Goal: Transaction & Acquisition: Book appointment/travel/reservation

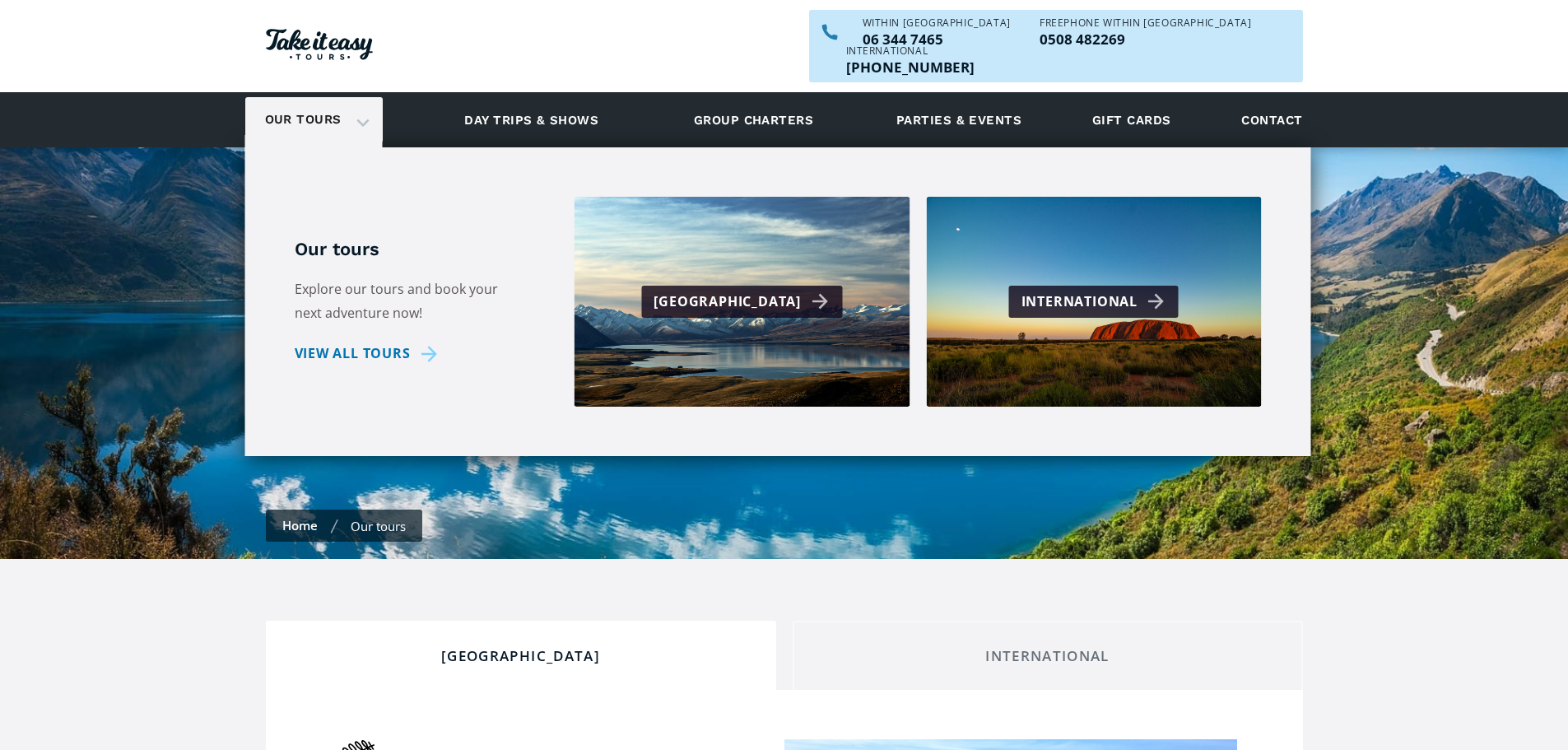
click at [324, 100] on link "Our tours" at bounding box center [303, 119] width 101 height 39
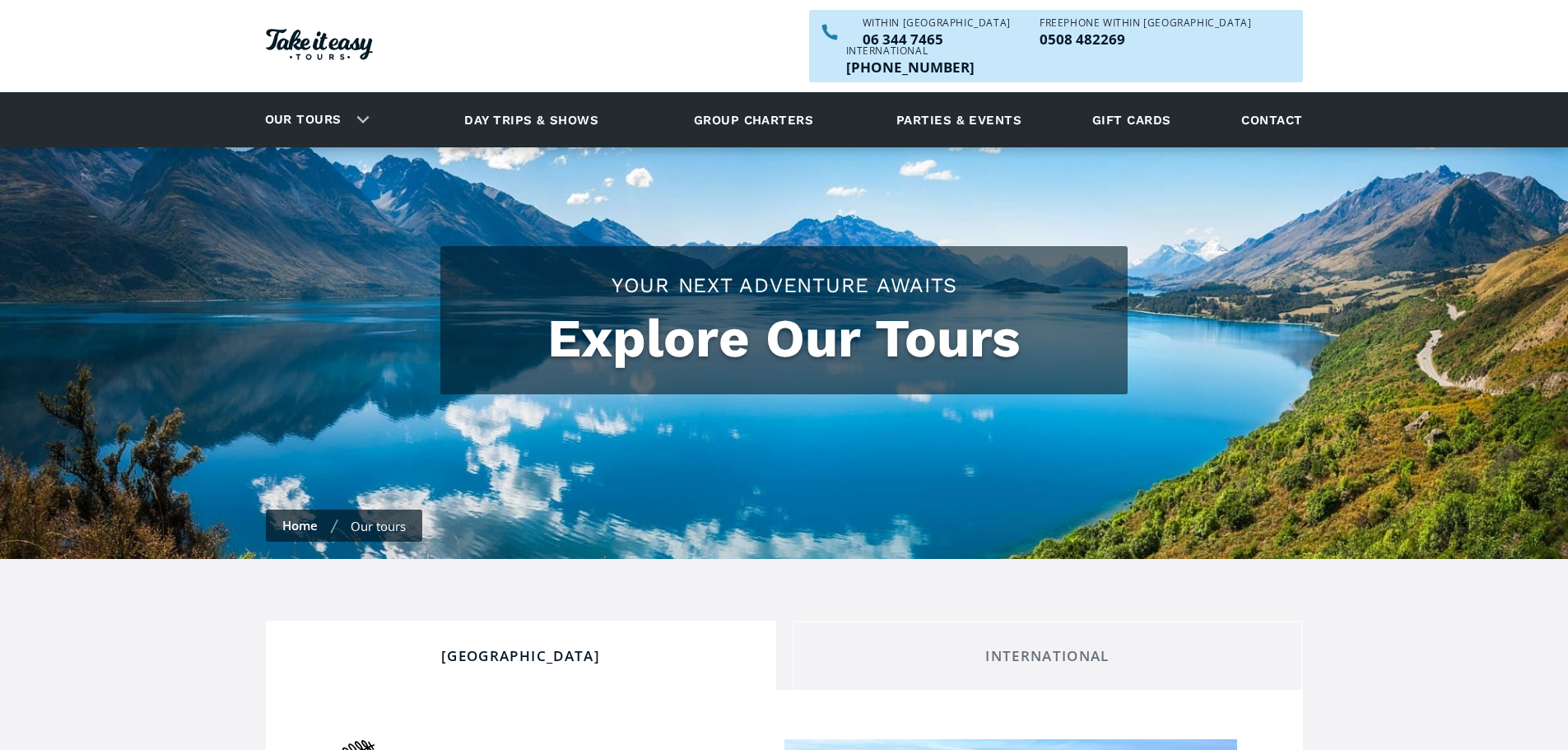
click at [324, 100] on link "Our tours" at bounding box center [303, 119] width 101 height 39
click at [313, 100] on link "Our tours" at bounding box center [303, 119] width 101 height 39
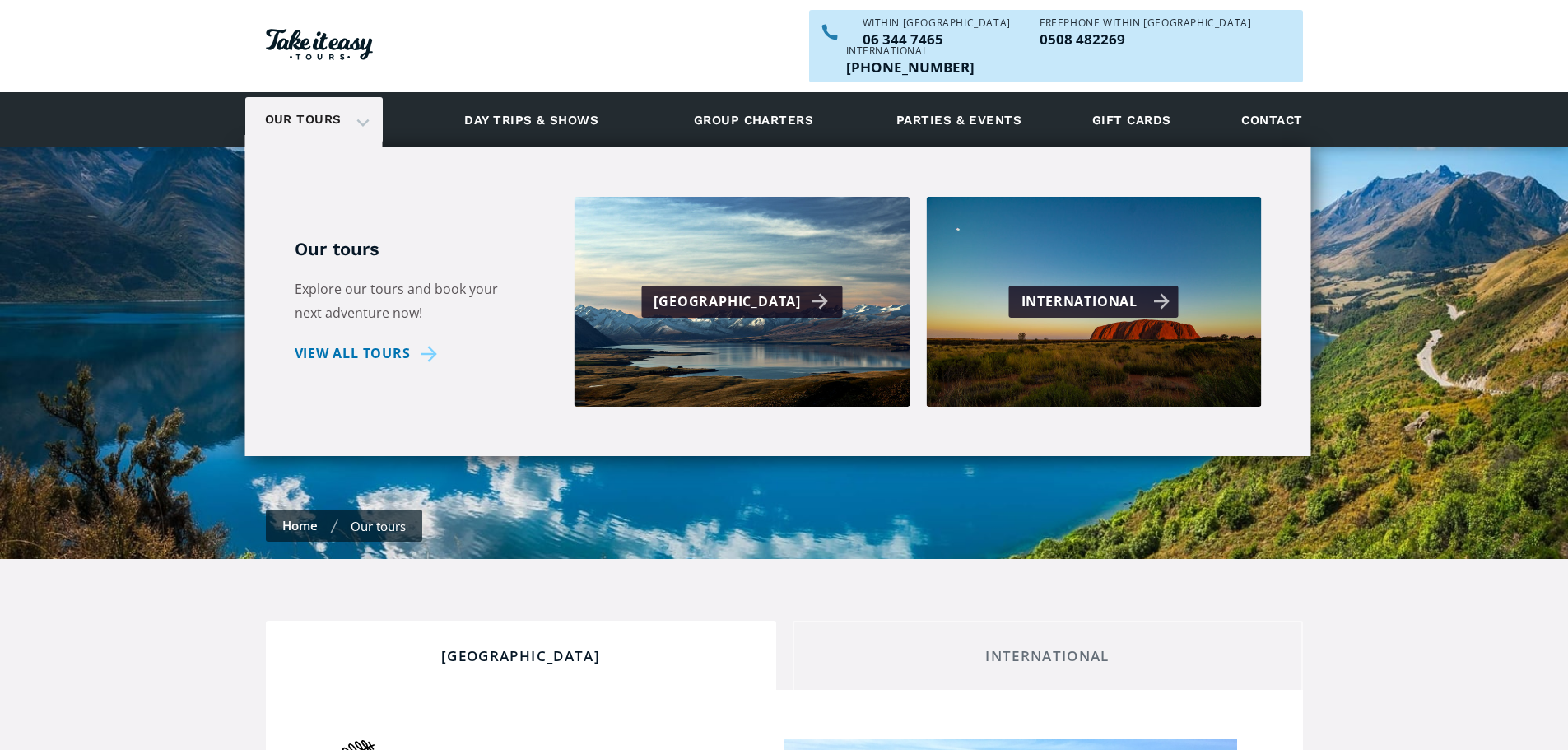
click at [1020, 285] on div "International" at bounding box center [1094, 301] width 170 height 32
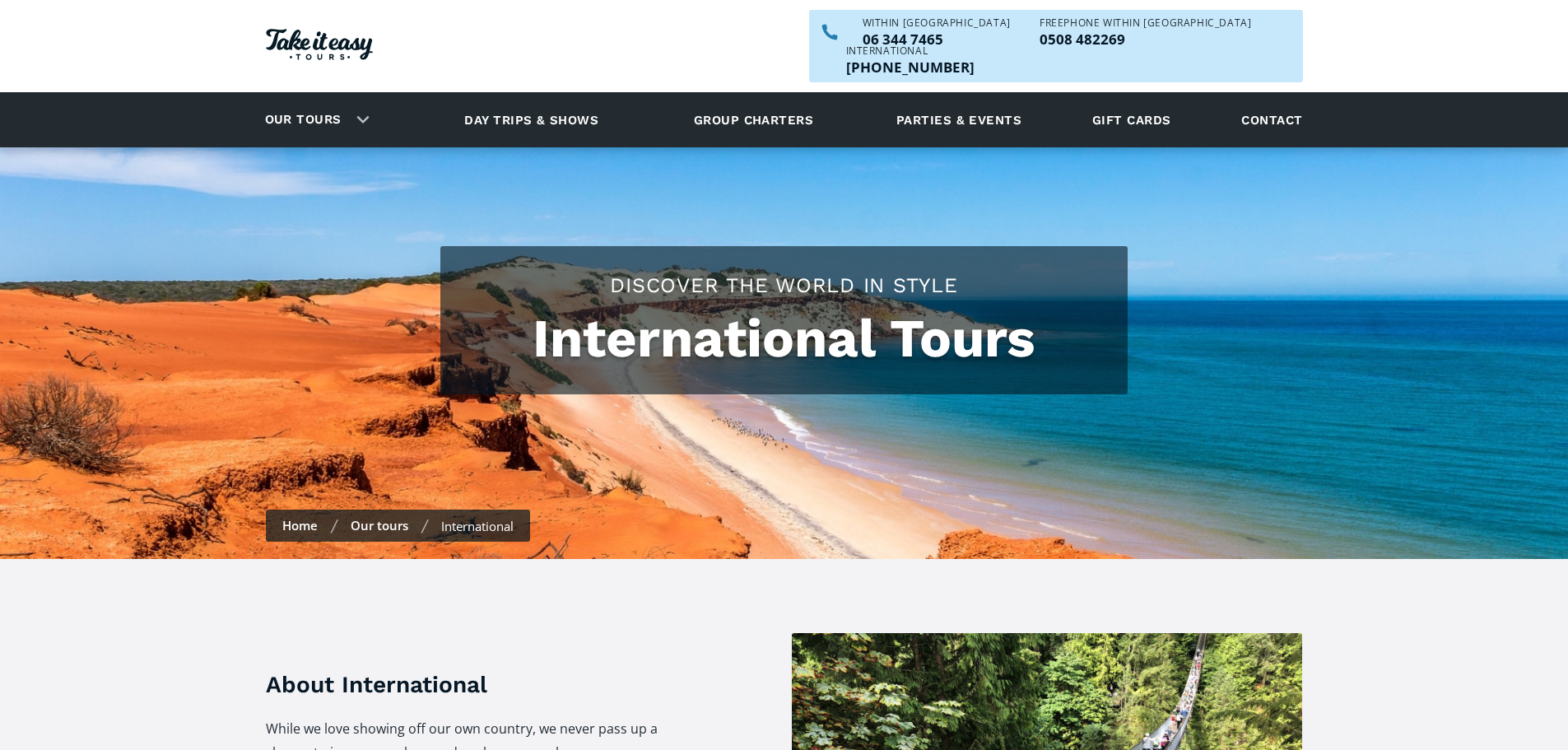
checkbox input "true"
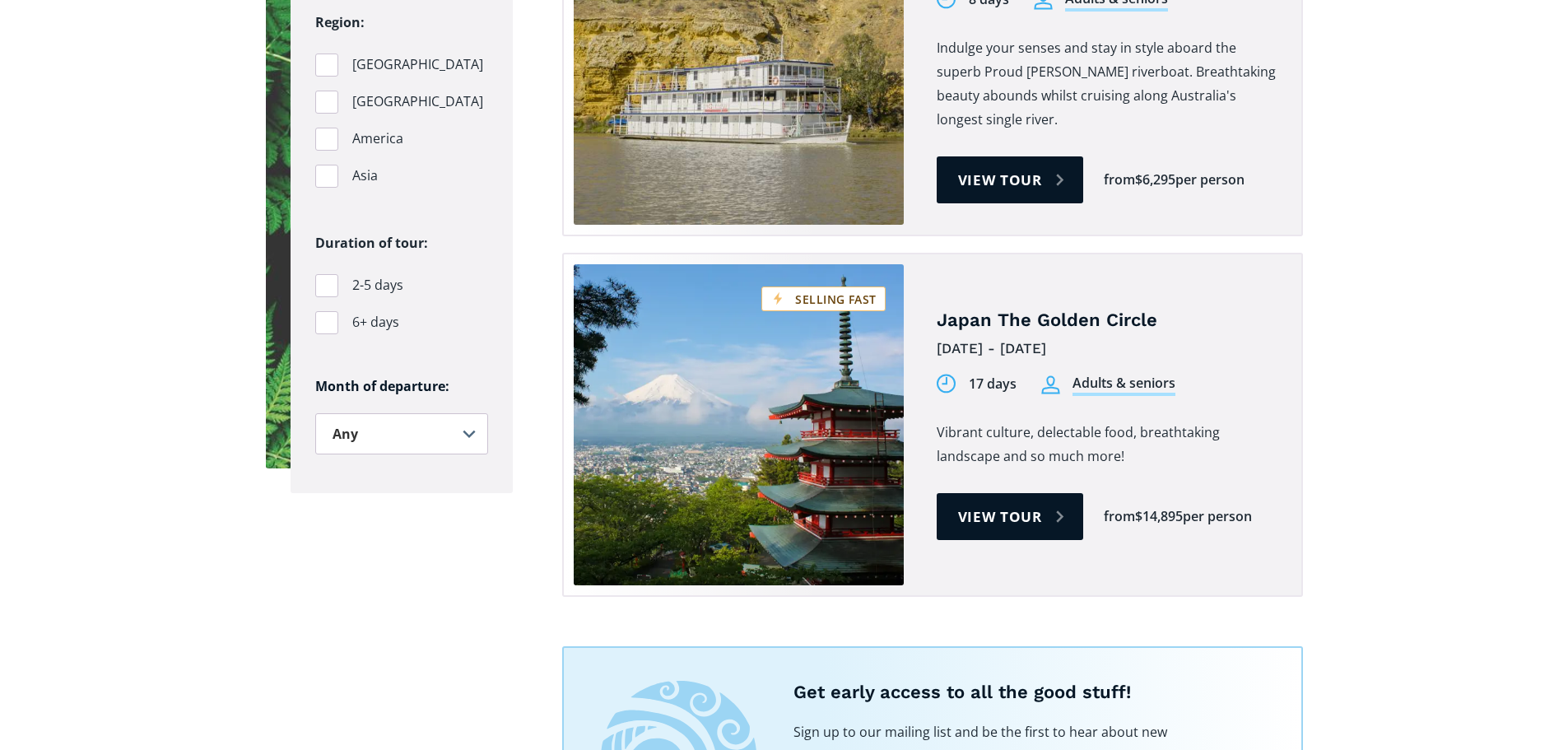
scroll to position [1316, 0]
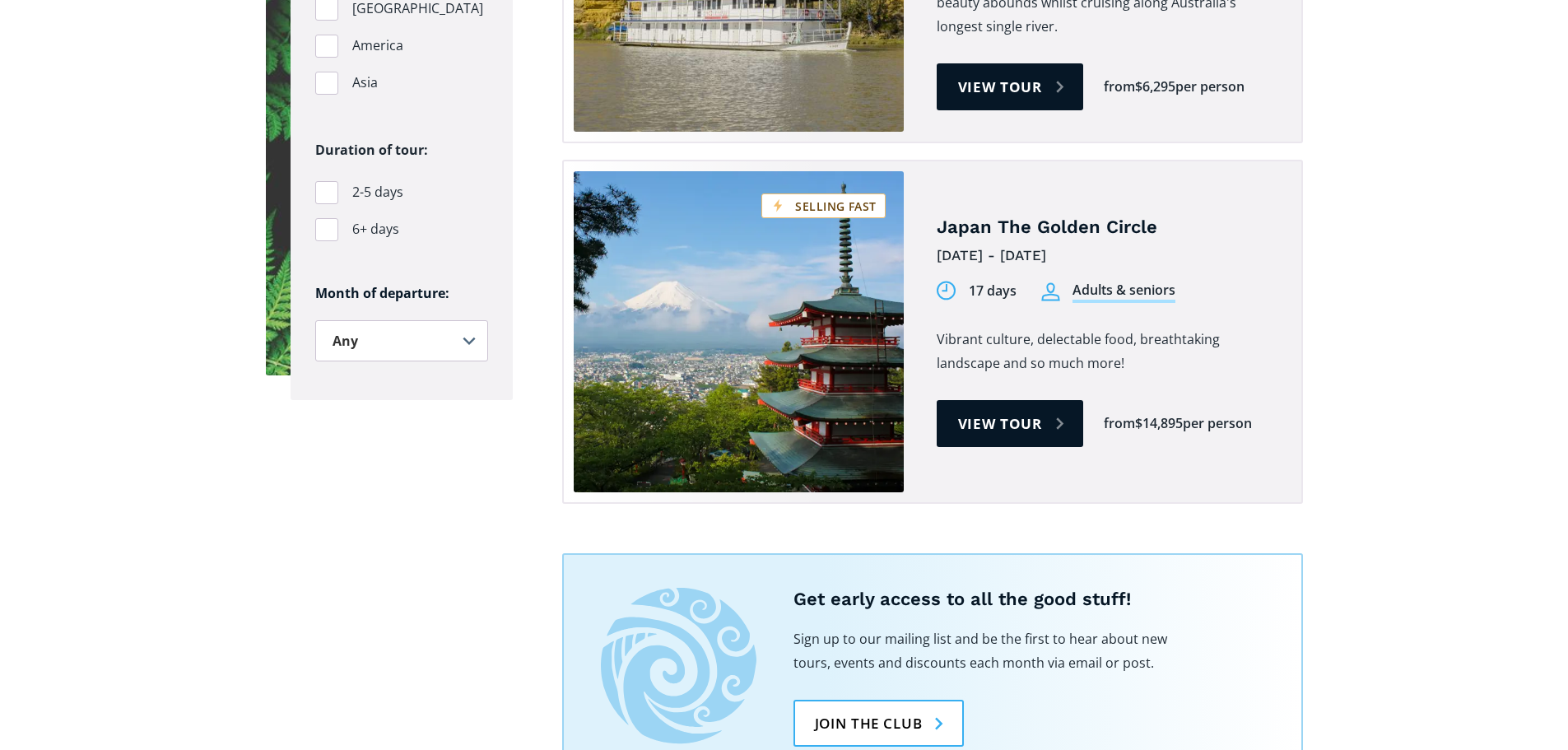
click at [913, 235] on div "[GEOGRAPHIC_DATA] The Golden Circle [DATE] - [DATE] 17 days Adults & seniors 17…" at bounding box center [932, 331] width 741 height 344
click at [815, 276] on link "Tours on sale" at bounding box center [739, 331] width 330 height 321
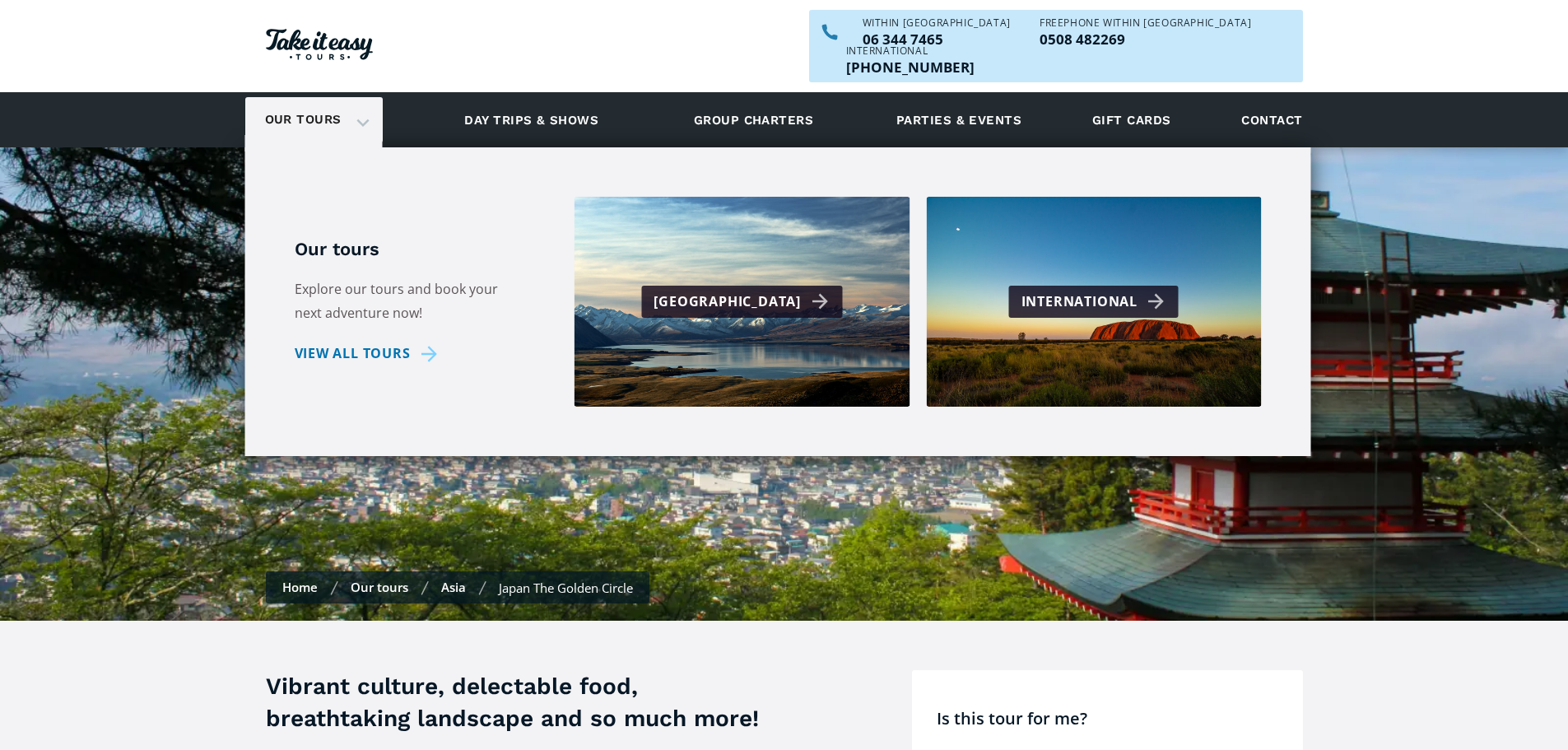
click at [294, 100] on link "Our tours" at bounding box center [303, 119] width 101 height 39
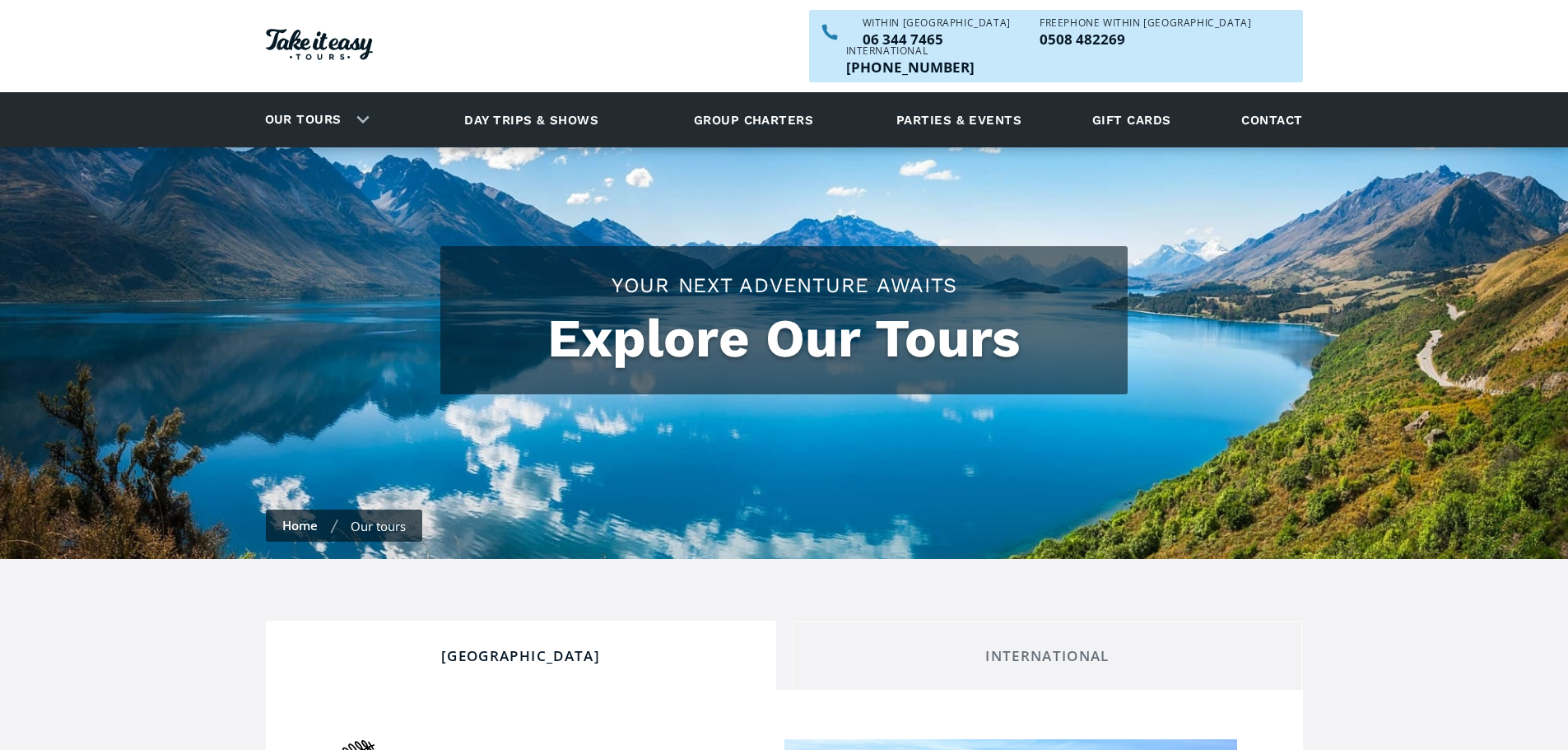
click at [502, 97] on link "Day trips & shows" at bounding box center [531, 119] width 175 height 45
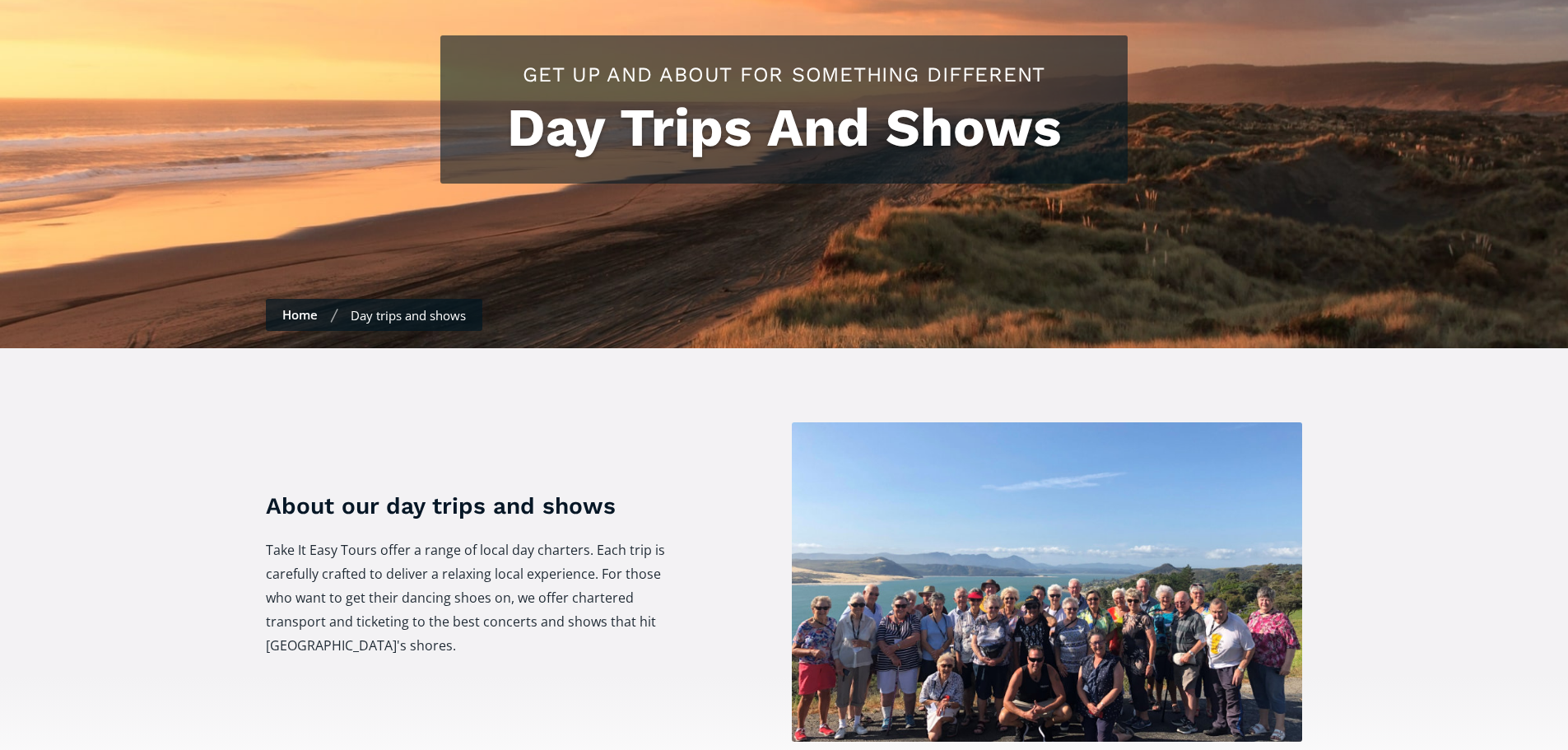
scroll to position [83, 0]
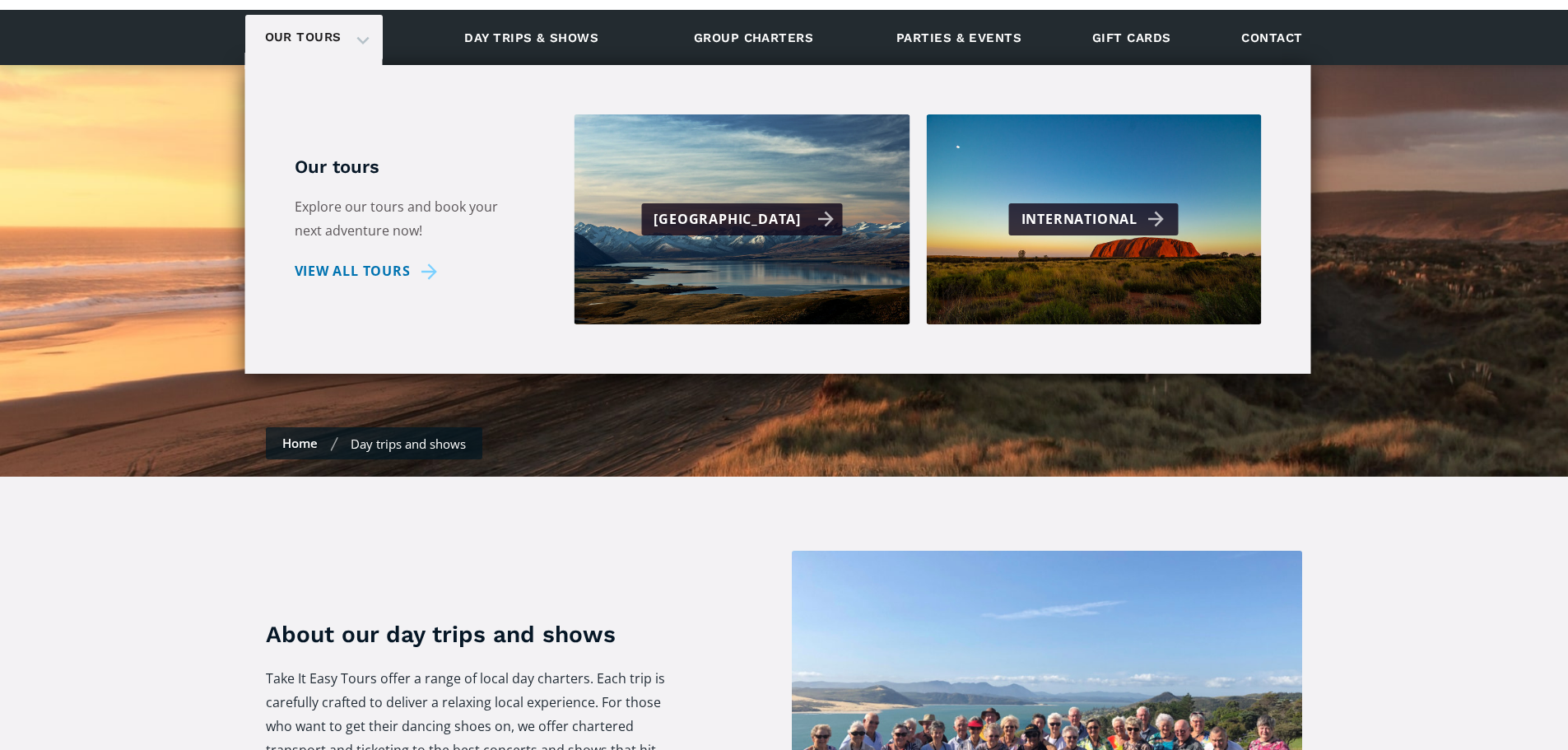
click at [725, 207] on div "[GEOGRAPHIC_DATA]" at bounding box center [744, 219] width 180 height 24
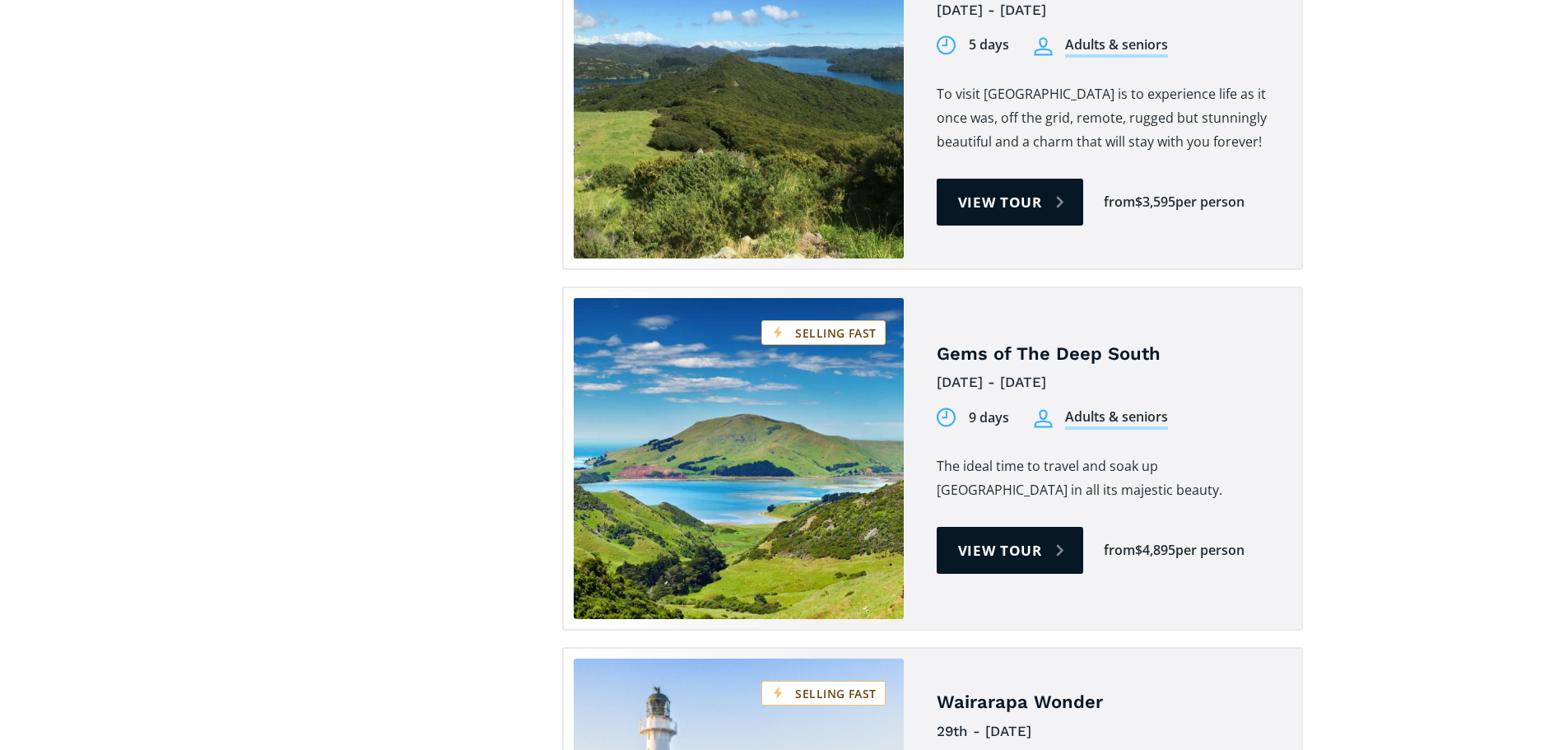
scroll to position [2633, 0]
